Goal: Task Accomplishment & Management: Manage account settings

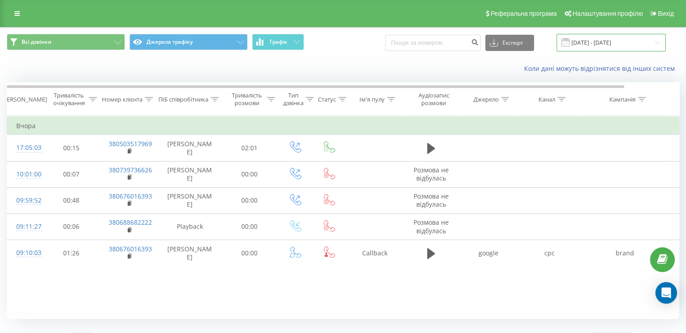
click at [588, 48] on input "18.09.2025 - 18.09.2025" at bounding box center [610, 43] width 109 height 18
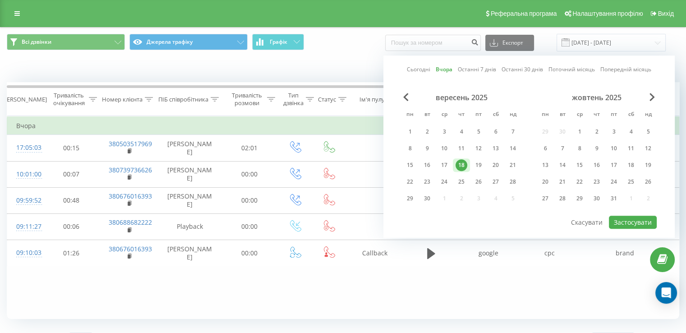
click at [420, 70] on link "Сьогодні" at bounding box center [418, 69] width 23 height 9
click at [615, 219] on button "Застосувати" at bounding box center [633, 221] width 48 height 13
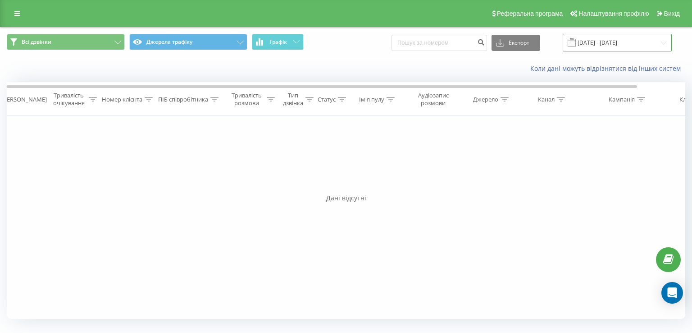
click at [609, 44] on input "19.09.2025 - 19.09.2025" at bounding box center [617, 43] width 109 height 18
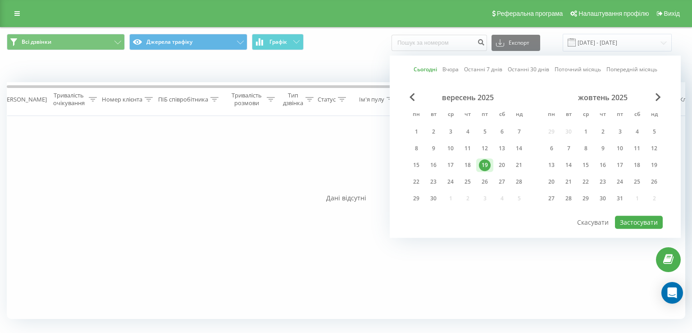
click at [451, 69] on link "Вчора" at bounding box center [451, 69] width 16 height 9
click at [637, 220] on button "Застосувати" at bounding box center [639, 221] width 48 height 13
type input "18.09.2025 - 18.09.2025"
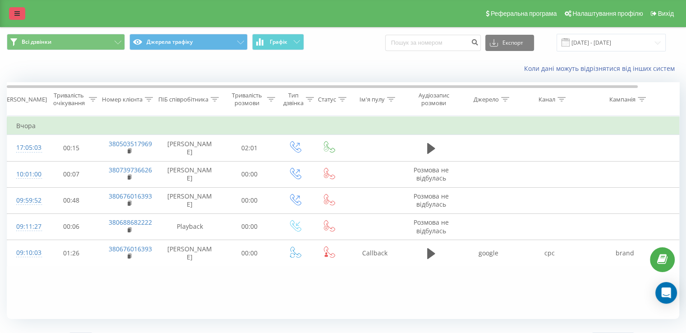
click at [18, 10] on icon at bounding box center [16, 13] width 5 height 6
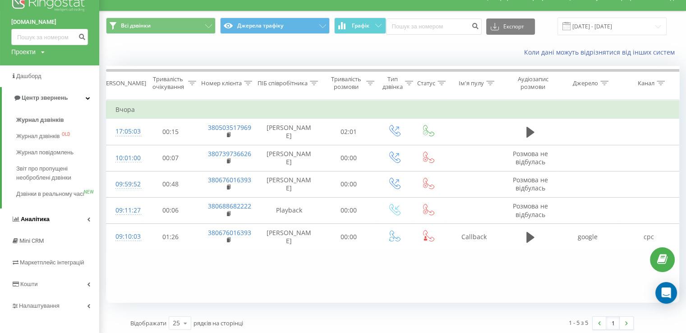
scroll to position [32, 0]
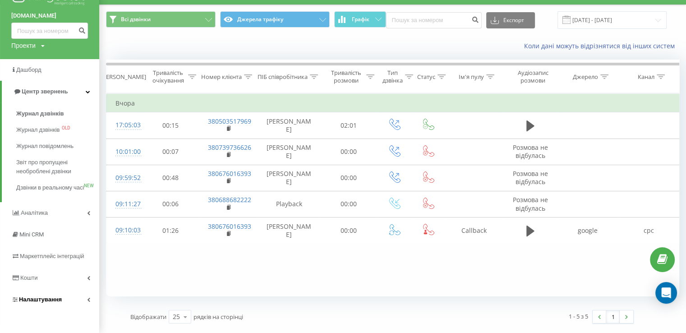
click at [49, 301] on span "Налаштування" at bounding box center [40, 299] width 43 height 7
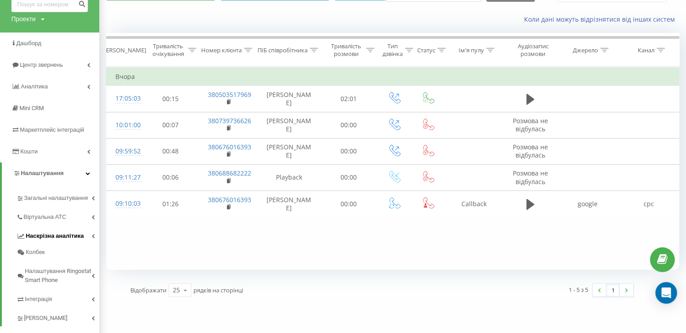
scroll to position [65, 0]
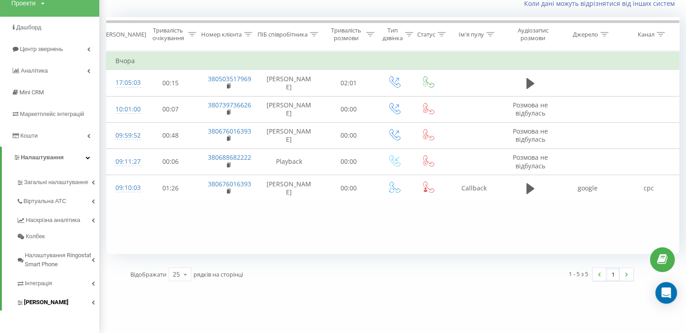
click at [53, 305] on span "[PERSON_NAME]" at bounding box center [46, 302] width 45 height 9
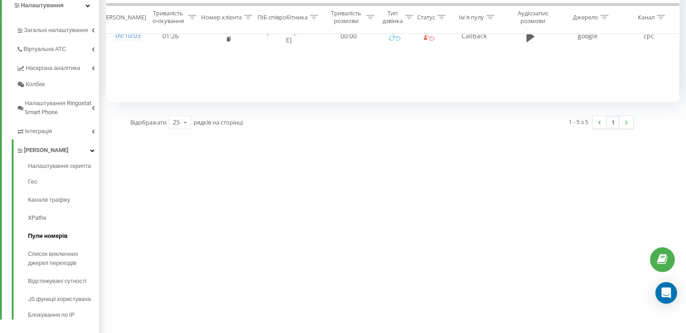
scroll to position [226, 0]
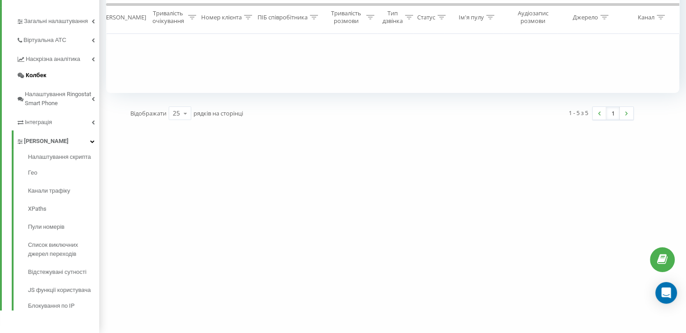
click at [42, 76] on span "Колбек" at bounding box center [36, 75] width 20 height 9
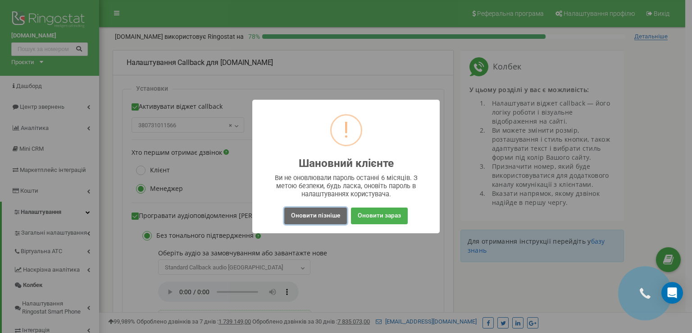
click at [331, 215] on button "Оновити пізніше" at bounding box center [315, 215] width 63 height 17
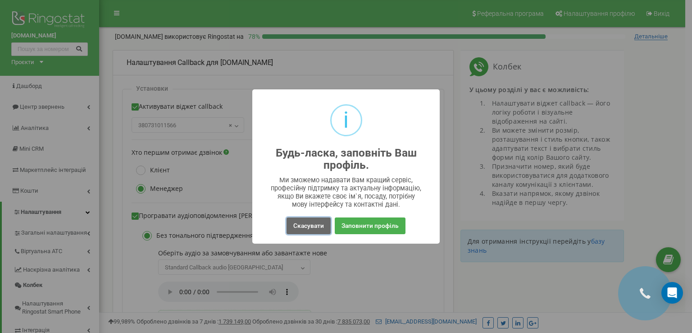
click at [311, 225] on button "Скасувати" at bounding box center [309, 225] width 44 height 17
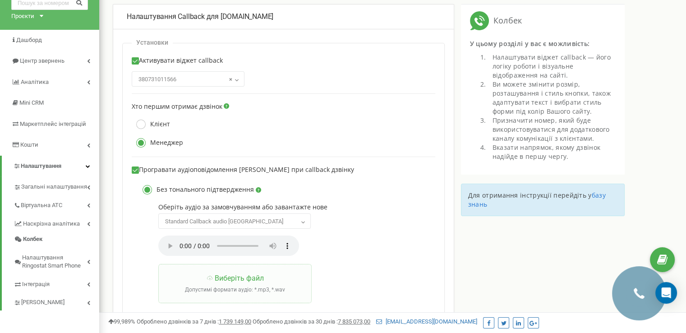
scroll to position [90, 0]
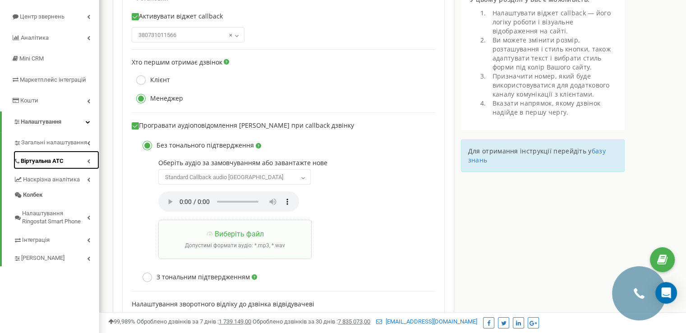
click at [47, 163] on span "Віртуальна АТС" at bounding box center [42, 161] width 43 height 9
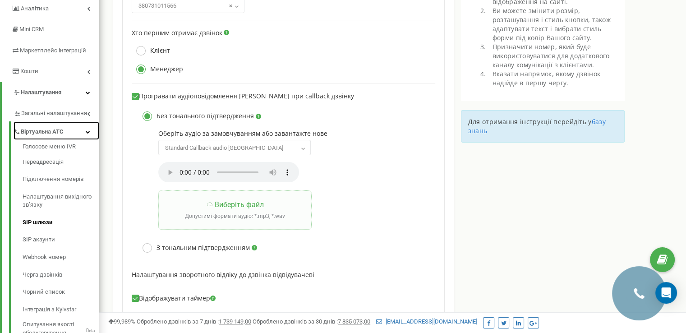
scroll to position [135, 0]
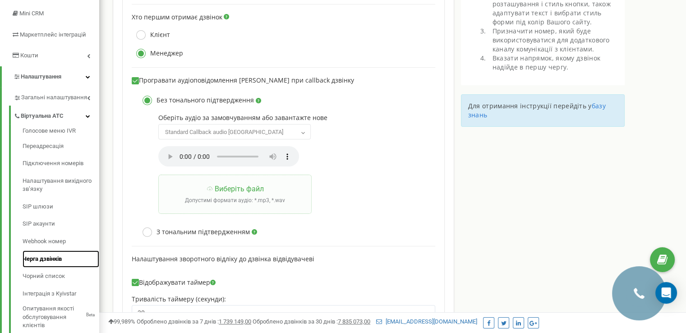
click at [58, 262] on link "Черга дзвінків" at bounding box center [61, 259] width 77 height 18
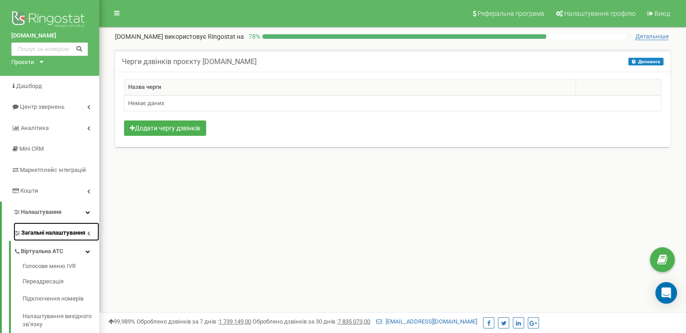
click at [44, 233] on span "Загальні налаштування" at bounding box center [53, 233] width 64 height 9
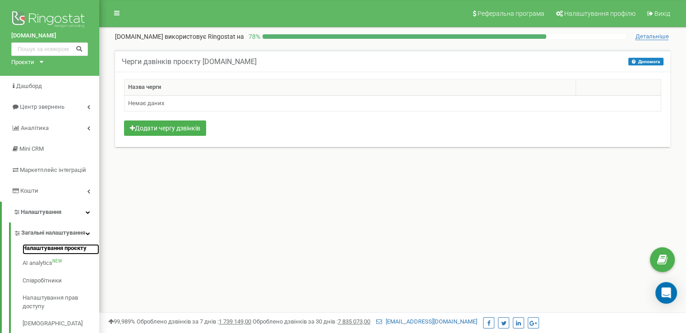
click at [58, 255] on link "Налаштування проєкту" at bounding box center [61, 249] width 77 height 11
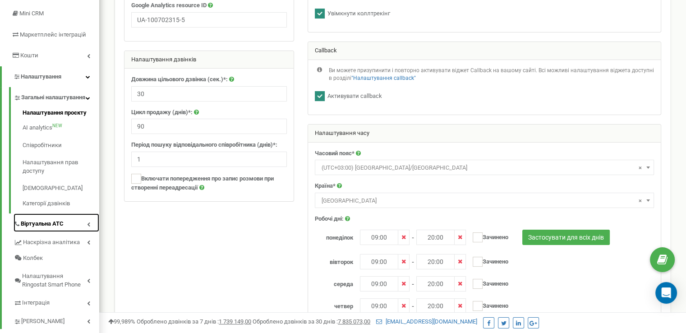
click at [39, 228] on span "Віртуальна АТС" at bounding box center [42, 224] width 43 height 9
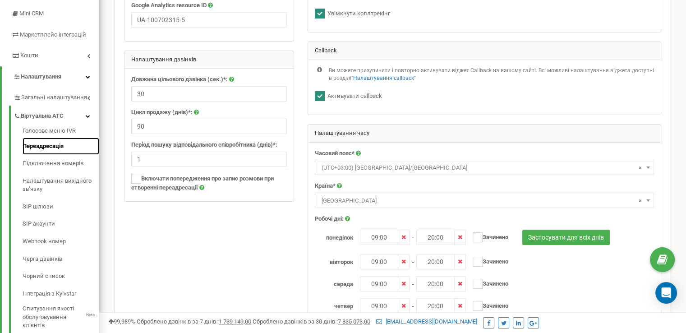
click at [32, 143] on link "Переадресація" at bounding box center [61, 146] width 77 height 18
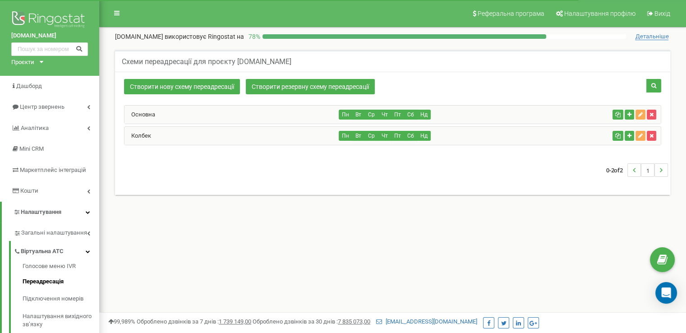
click at [225, 110] on div "Основна" at bounding box center [231, 114] width 215 height 18
